Goal: Task Accomplishment & Management: Use online tool/utility

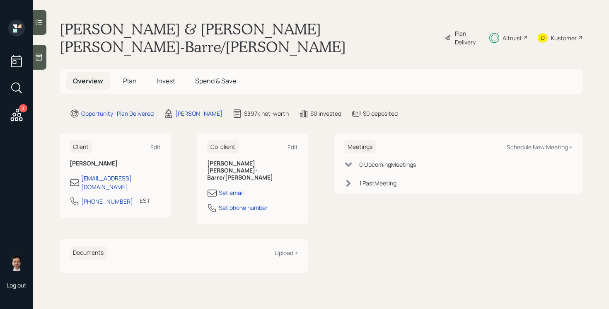
click at [133, 76] on span "Plan" at bounding box center [130, 80] width 14 height 9
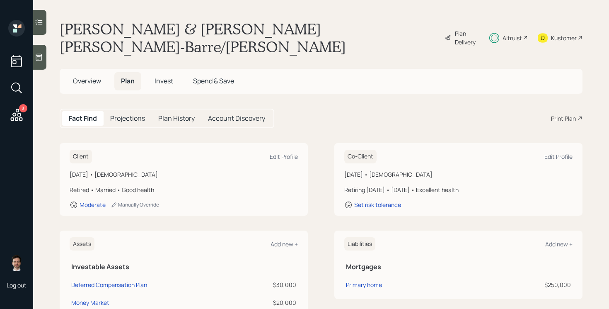
click at [455, 29] on div "Plan Delivery" at bounding box center [467, 37] width 24 height 17
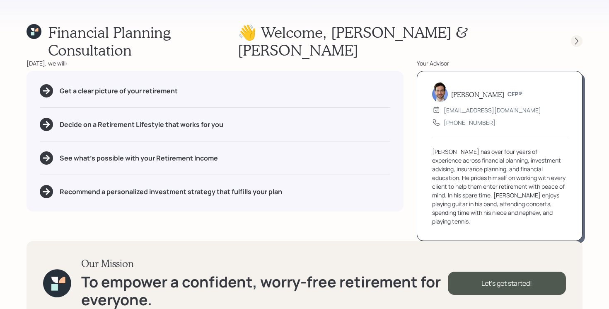
click at [579, 37] on icon at bounding box center [576, 41] width 8 height 8
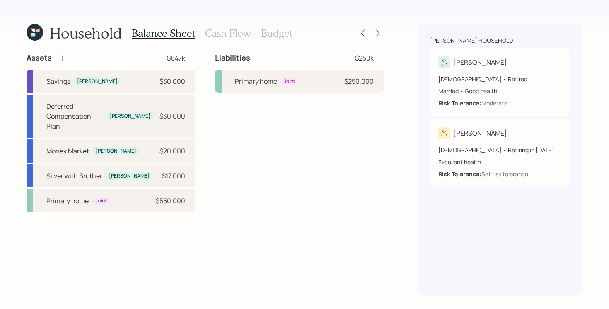
click at [387, 33] on div "Household Balance Sheet Cash Flow Budget Assets $647k Savings [PERSON_NAME] $30…" at bounding box center [304, 154] width 609 height 309
click at [382, 33] on div at bounding box center [378, 33] width 12 height 12
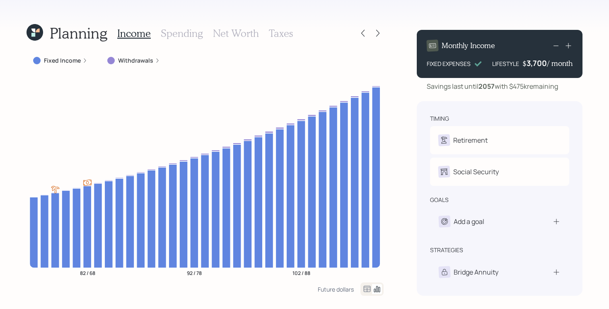
click at [382, 33] on div at bounding box center [378, 33] width 12 height 12
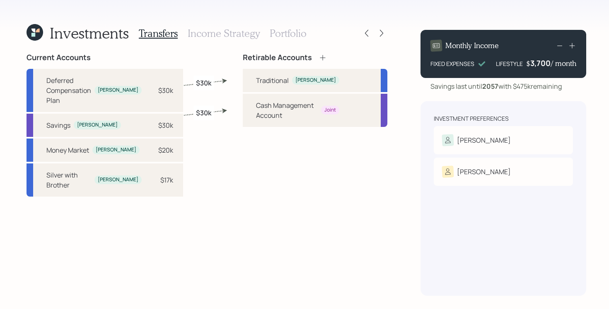
click at [39, 32] on icon at bounding box center [35, 32] width 17 height 17
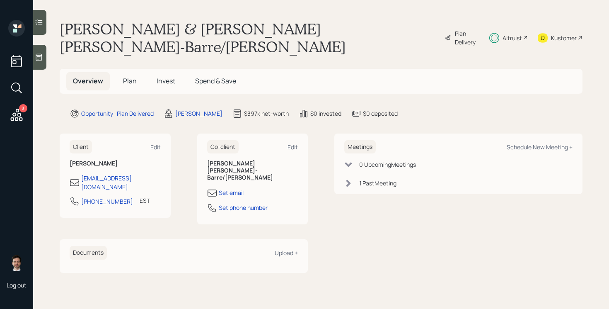
click at [131, 76] on span "Plan" at bounding box center [130, 80] width 14 height 9
